Goal: Task Accomplishment & Management: Use online tool/utility

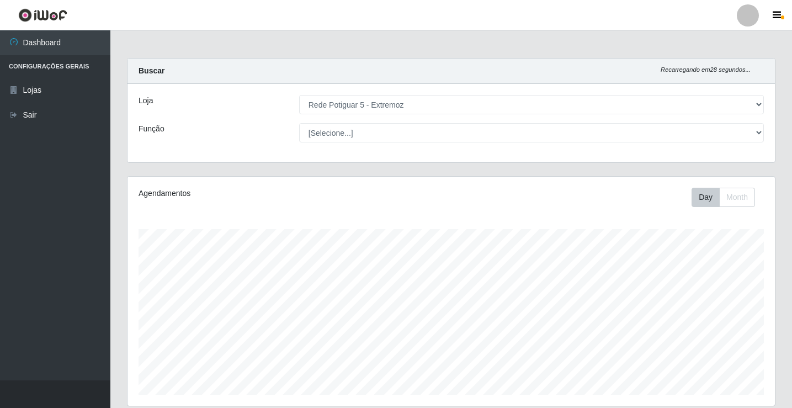
select select "79"
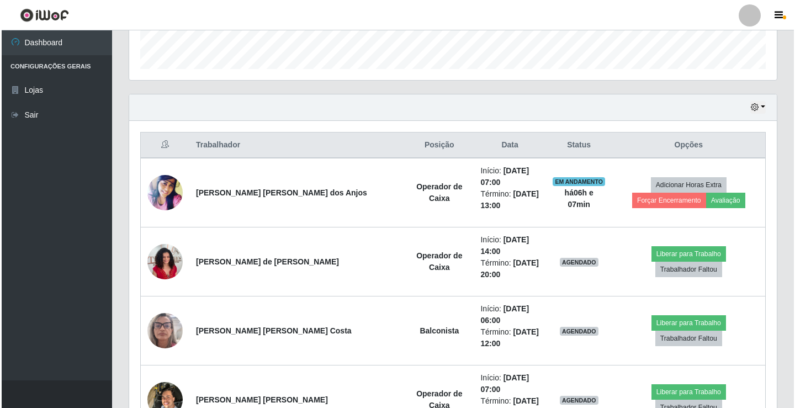
scroll to position [325, 0]
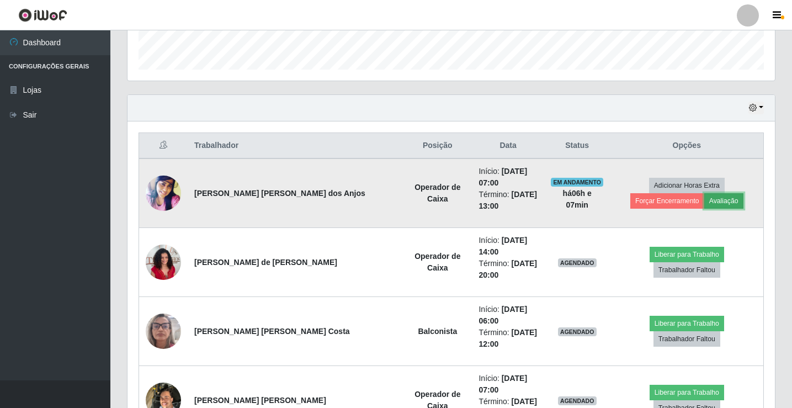
click at [704, 197] on button "Avaliação" at bounding box center [723, 200] width 39 height 15
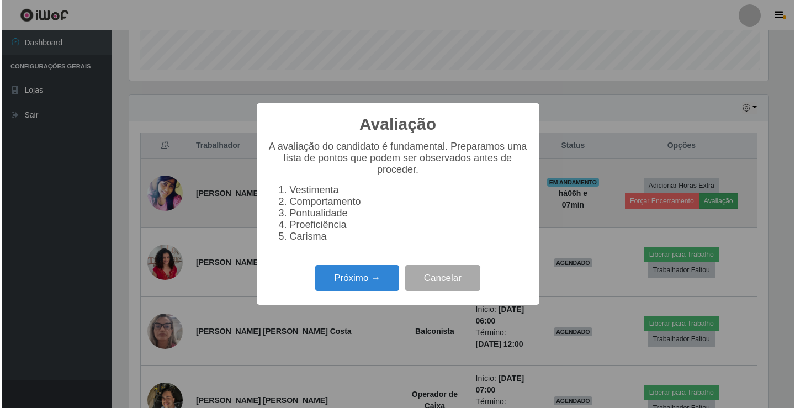
scroll to position [229, 642]
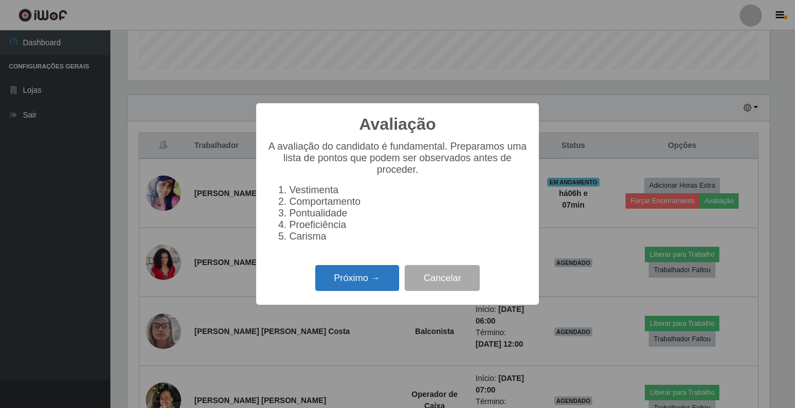
click at [344, 287] on button "Próximo →" at bounding box center [357, 278] width 84 height 26
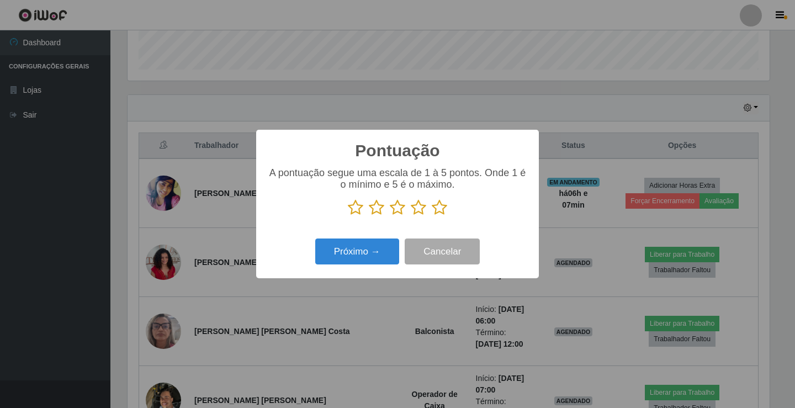
click at [441, 209] on icon at bounding box center [439, 207] width 15 height 17
click at [432, 216] on input "radio" at bounding box center [432, 216] width 0 height 0
click at [373, 252] on button "Próximo →" at bounding box center [357, 251] width 84 height 26
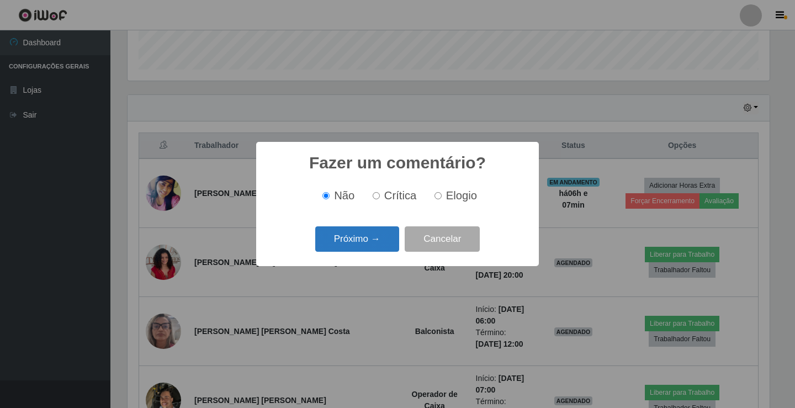
click at [384, 237] on button "Próximo →" at bounding box center [357, 239] width 84 height 26
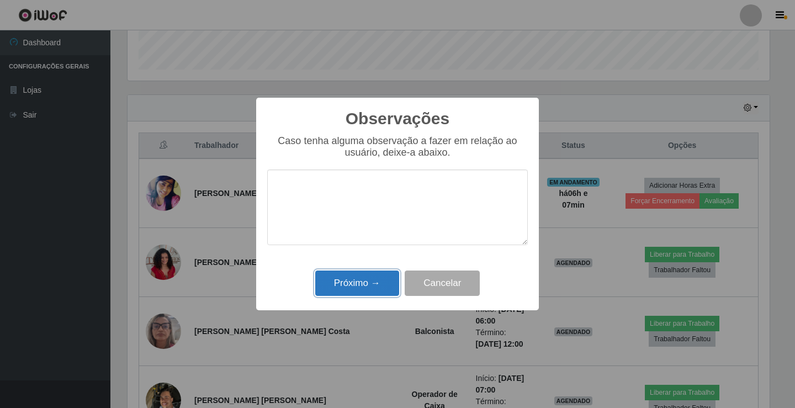
click at [349, 290] on button "Próximo →" at bounding box center [357, 283] width 84 height 26
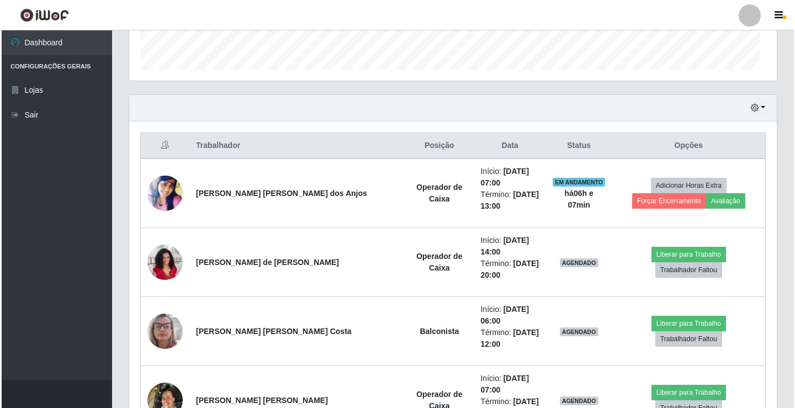
scroll to position [229, 647]
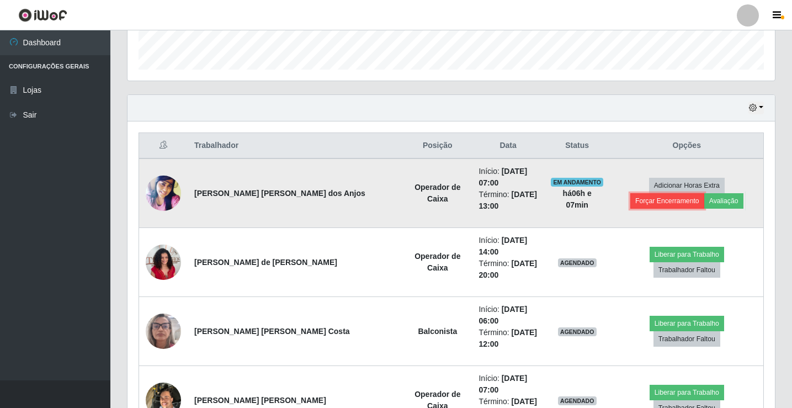
click at [703, 193] on button "Forçar Encerramento" at bounding box center [667, 200] width 74 height 15
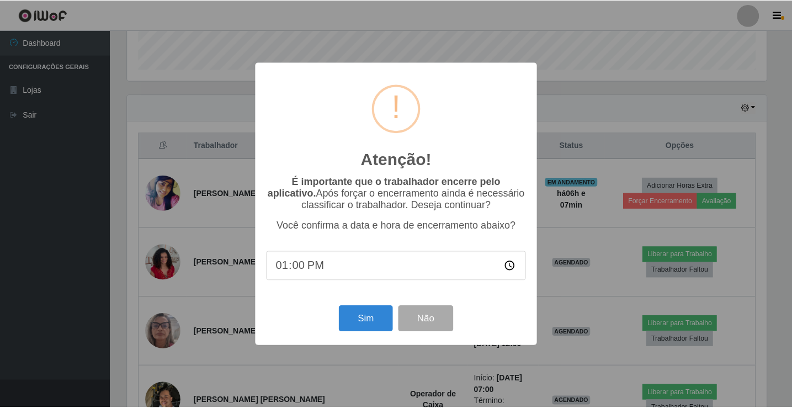
scroll to position [229, 642]
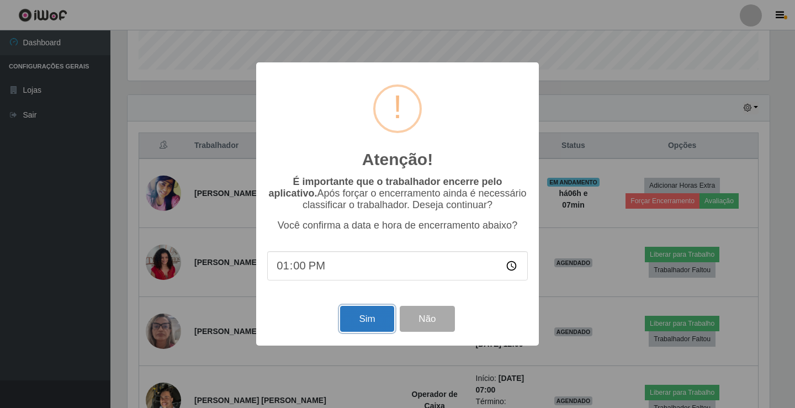
click at [370, 313] on button "Sim" at bounding box center [367, 319] width 54 height 26
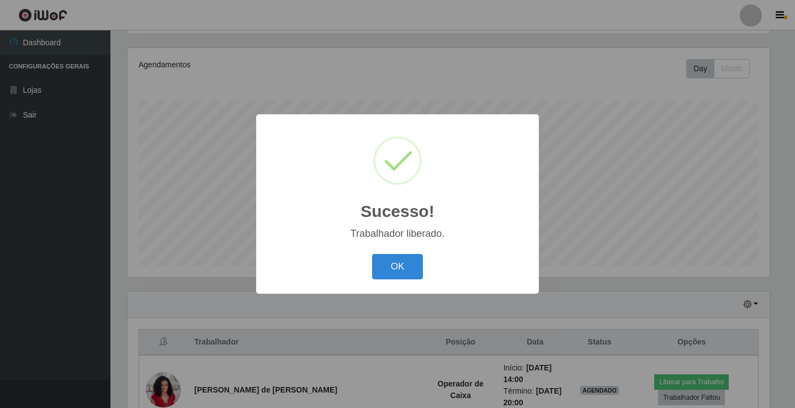
click at [407, 251] on div "Sucesso! × Trabalhador liberado. OK Cancel" at bounding box center [397, 203] width 283 height 179
click at [400, 265] on button "OK" at bounding box center [397, 267] width 51 height 26
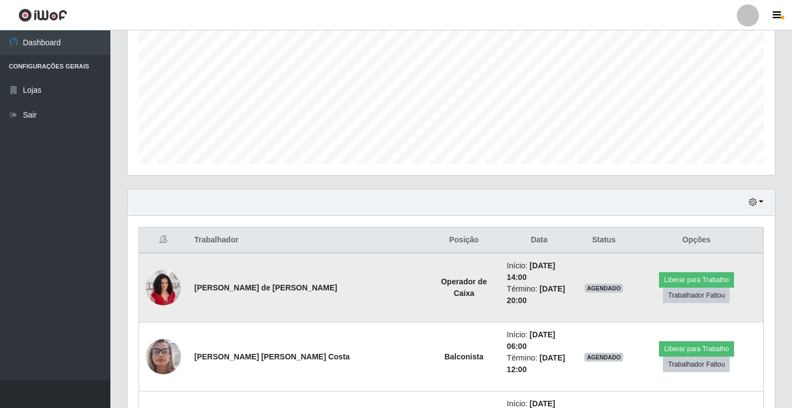
scroll to position [349, 0]
